Goal: Navigation & Orientation: Find specific page/section

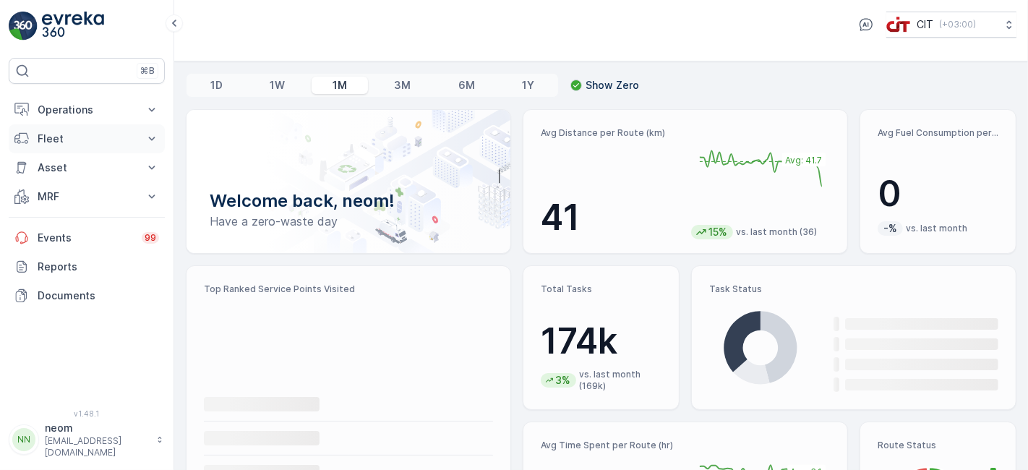
click at [71, 132] on p "Fleet" at bounding box center [87, 139] width 98 height 14
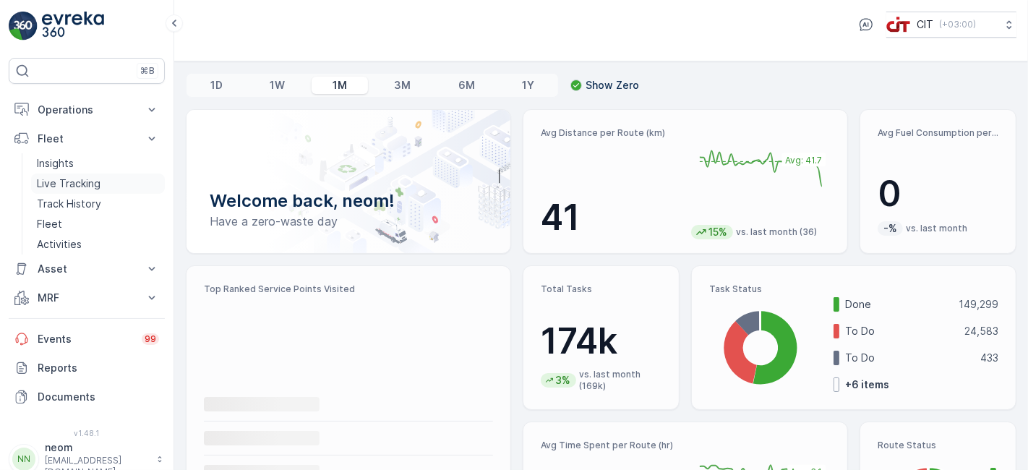
click at [69, 181] on p "Live Tracking" at bounding box center [69, 183] width 64 height 14
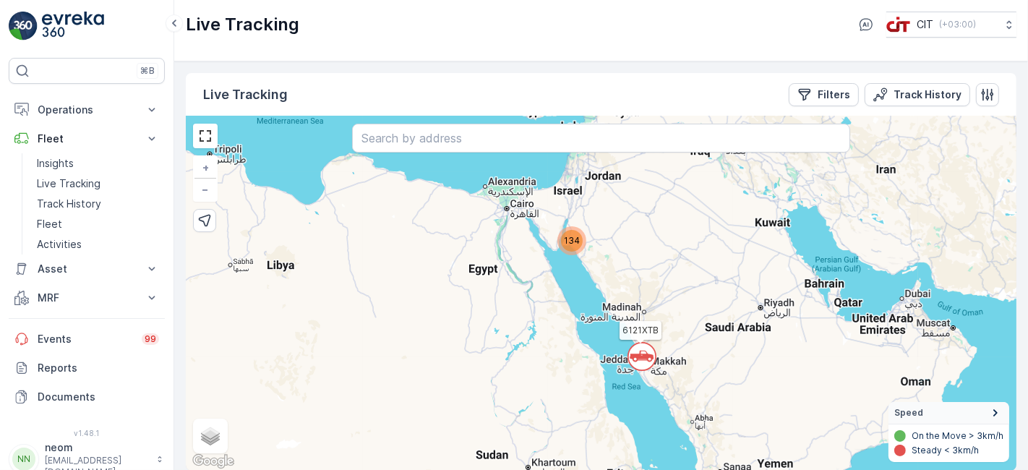
click at [570, 228] on div "134" at bounding box center [572, 240] width 29 height 29
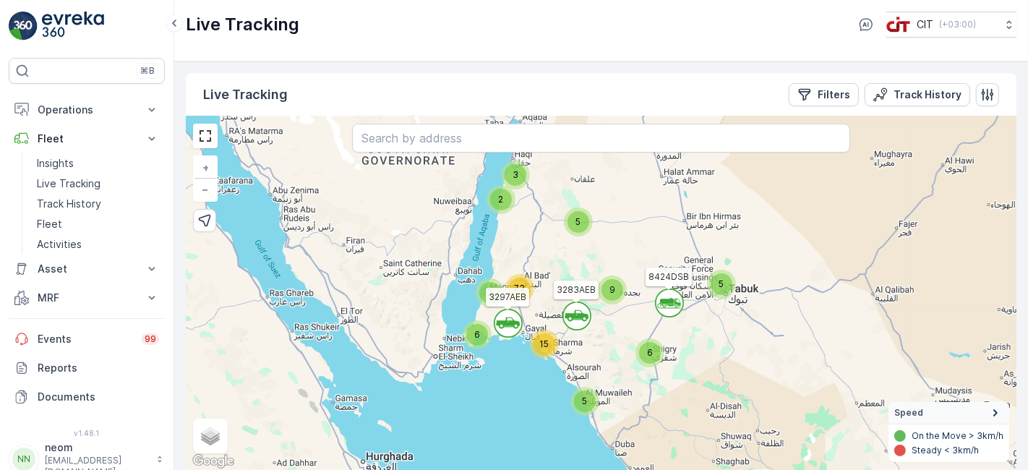
click at [584, 396] on span "5" at bounding box center [585, 401] width 5 height 11
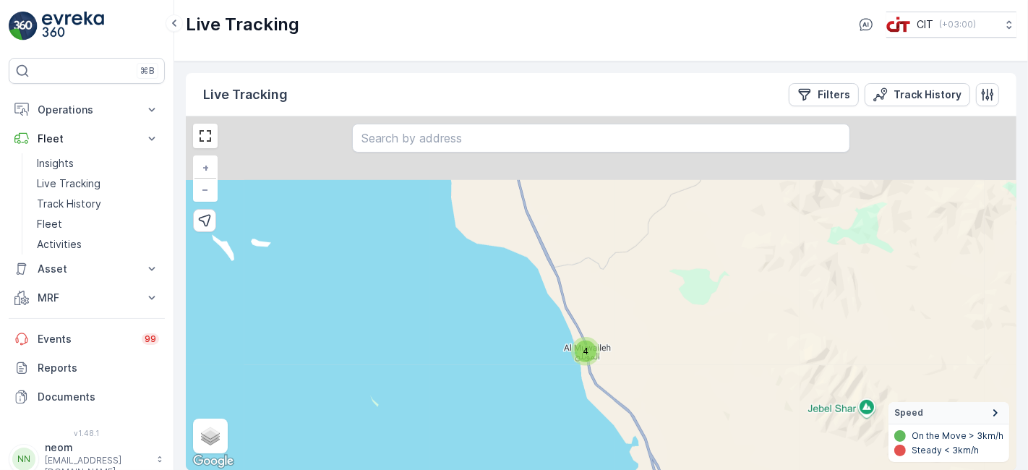
drag, startPoint x: 587, startPoint y: 266, endPoint x: 613, endPoint y: 413, distance: 149.1
click at [613, 413] on div "` ` ` ` ` 4 2 ` ` ` ` ` 2 6 ` 4 ` ` ` ` ` ` ` 2 3 ` ` ` ` 2 ` 2 ` 2 2 4 ` ` 4 `…" at bounding box center [601, 293] width 831 height 354
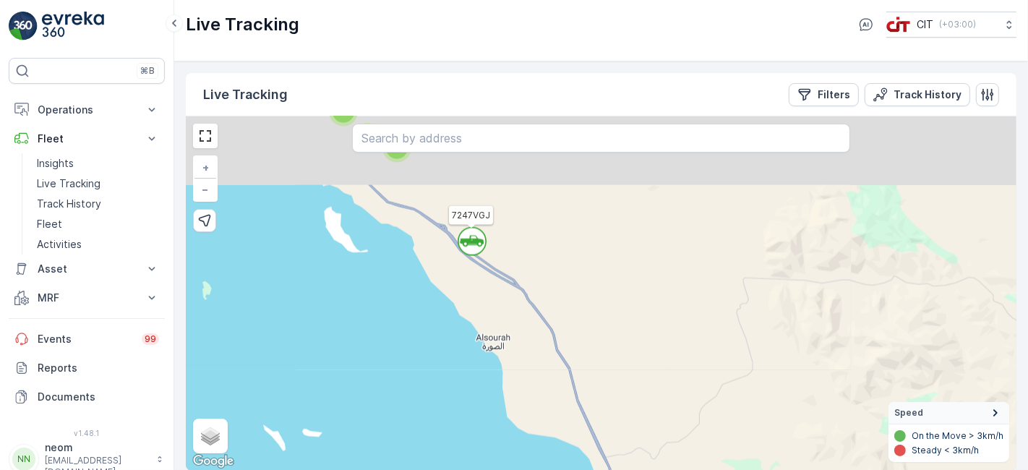
drag, startPoint x: 508, startPoint y: 168, endPoint x: 560, endPoint y: 353, distance: 192.3
click at [560, 353] on div "` ` ` ` ` 4 2 ` ` ` ` ` 2 6 ` 4 ` ` ` ` ` ` ` 2 3 ` ` ` ` 2 ` 2 ` 2 2 4 ` ` 4 `…" at bounding box center [601, 293] width 831 height 354
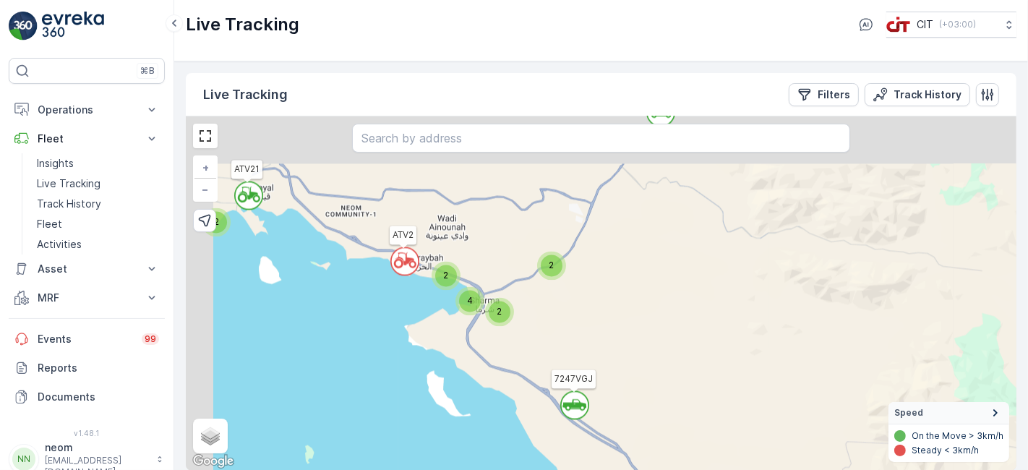
drag, startPoint x: 508, startPoint y: 294, endPoint x: 608, endPoint y: 453, distance: 188.2
click at [608, 453] on div "` ` ` ` ` 4 2 ` ` ` ` ` 2 6 ` 4 ` ` ` ` ` ` ` 2 3 ` ` ` ` 2 ` 2 ` 2 2 4 ` ` 4 `…" at bounding box center [601, 293] width 831 height 354
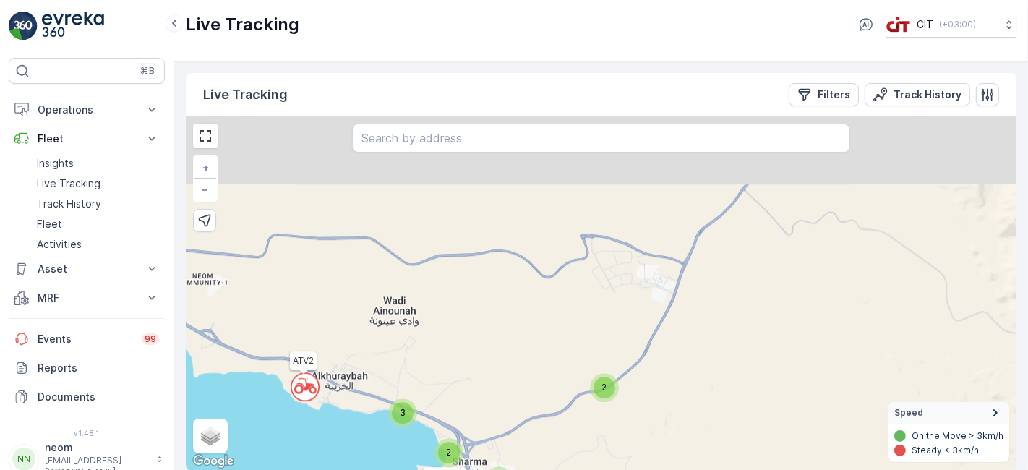
drag, startPoint x: 490, startPoint y: 240, endPoint x: 501, endPoint y: 418, distance: 178.3
click at [501, 418] on div "` ` ` ` ` ` ` ` ` ` ` ` ` ` ` ` ` ` ` ` ` ` ` ` ` ` ` ` 4 2 2 3 3 ` 3 2 ` 2 2 2…" at bounding box center [601, 293] width 831 height 354
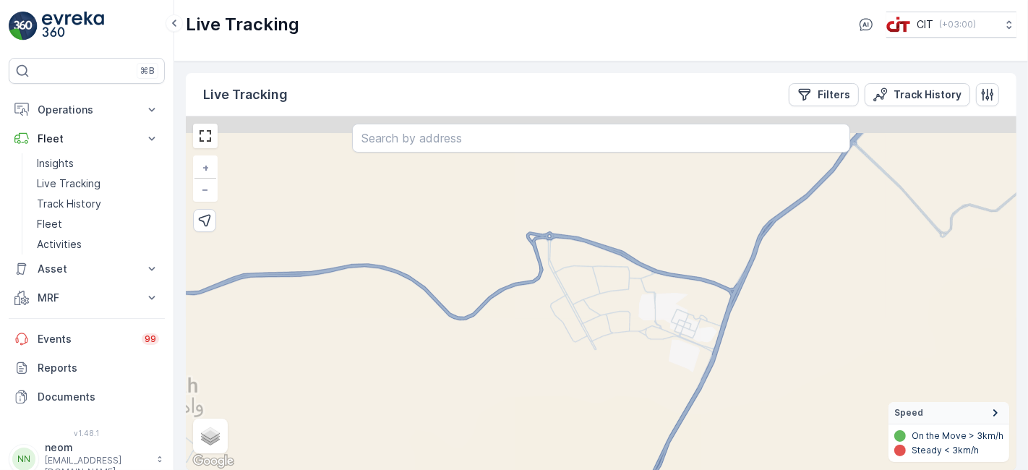
drag, startPoint x: 620, startPoint y: 238, endPoint x: 564, endPoint y: 379, distance: 151.6
click at [564, 379] on div "` ` ` ` ` ` ` ` ` ` ` ` ` ` ` ` ` ` ` ` ` ` ` ` ` ` ` ` ` ` ` 4 2 ` ` ` 2 3 3 2…" at bounding box center [601, 293] width 831 height 354
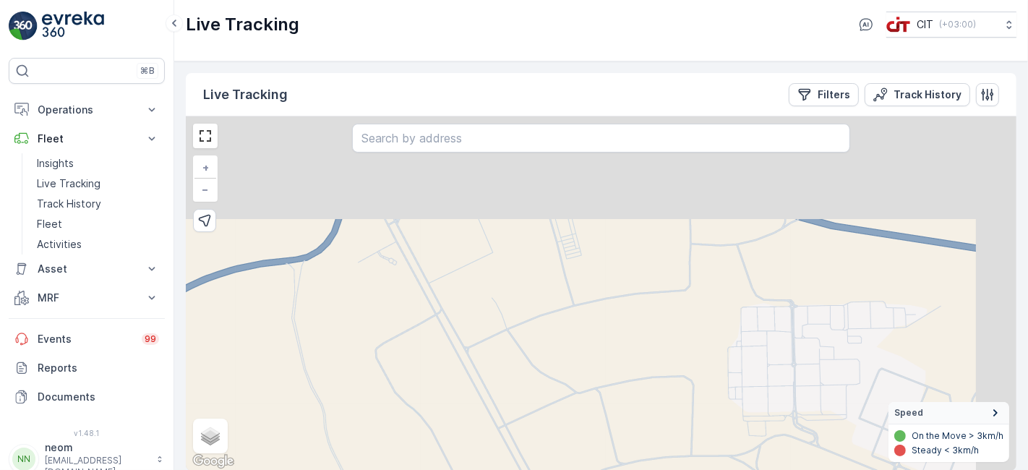
drag, startPoint x: 583, startPoint y: 310, endPoint x: 509, endPoint y: 421, distance: 133.6
click at [509, 421] on div "` ` ` ` ` ` ` ` ` ` ` ` ` ` ` ` ` ` ` ` ` ` ` ` ` ` ` ` ` ` ` ` ` ` ` ` ` ` ` `…" at bounding box center [601, 293] width 831 height 354
